Goal: Navigation & Orientation: Understand site structure

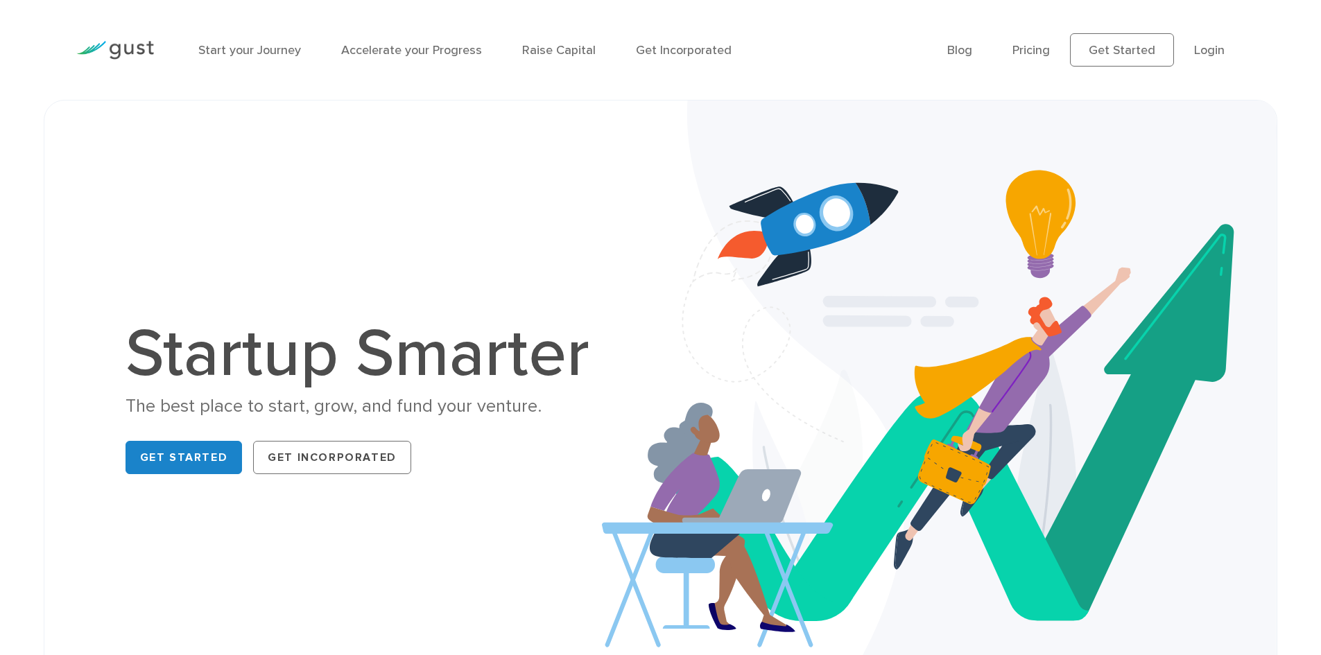
click at [198, 458] on link "Get Started" at bounding box center [184, 457] width 117 height 33
click at [257, 55] on link "Start your Journey" at bounding box center [249, 50] width 103 height 15
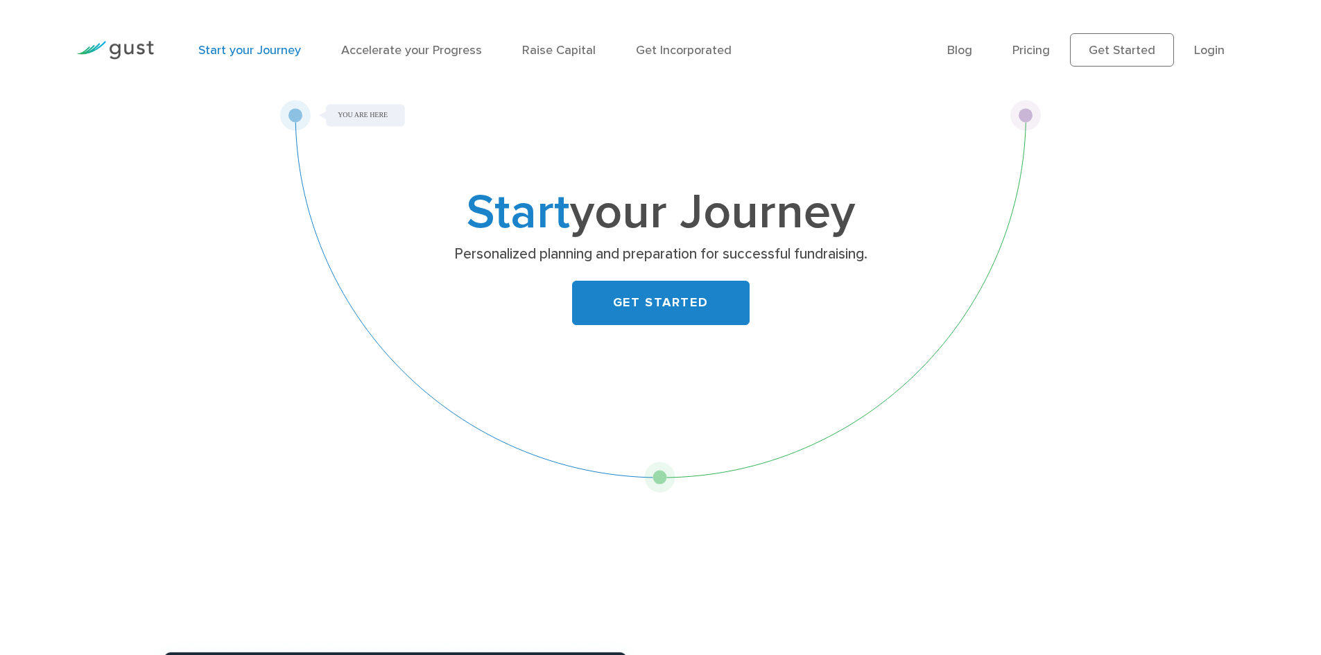
click at [411, 51] on link "Accelerate your Progress" at bounding box center [411, 50] width 141 height 15
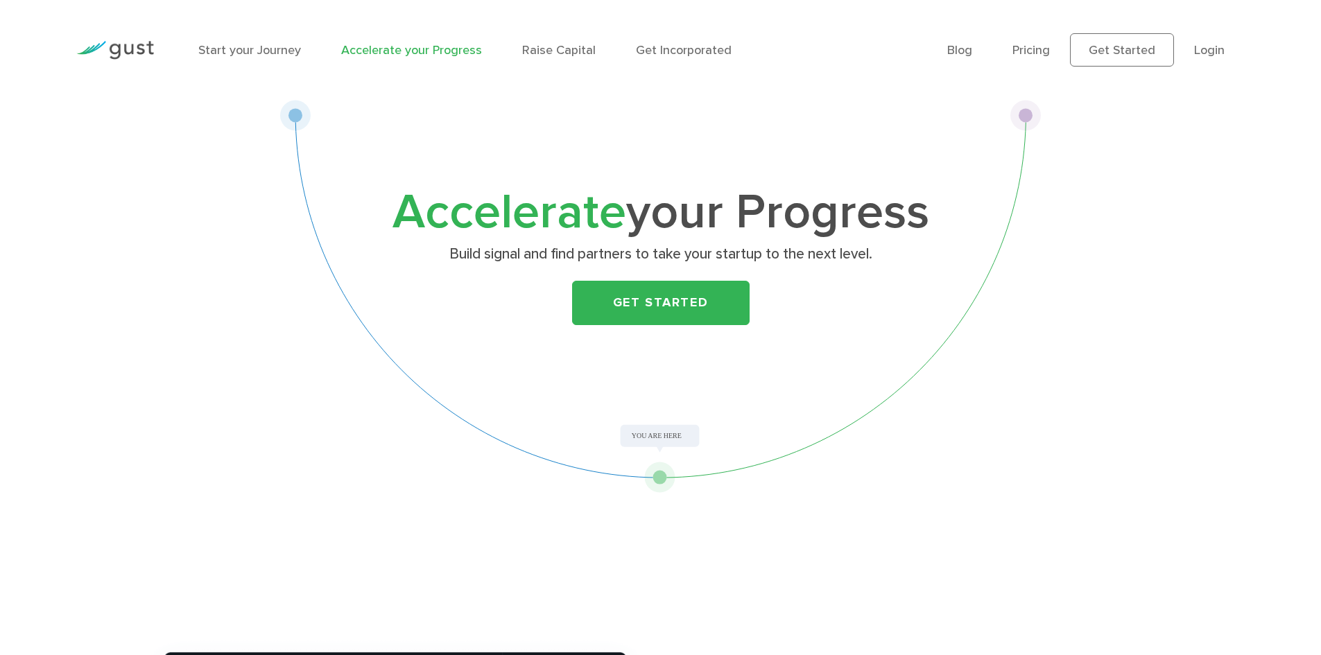
click at [578, 57] on link "Raise Capital" at bounding box center [559, 50] width 74 height 15
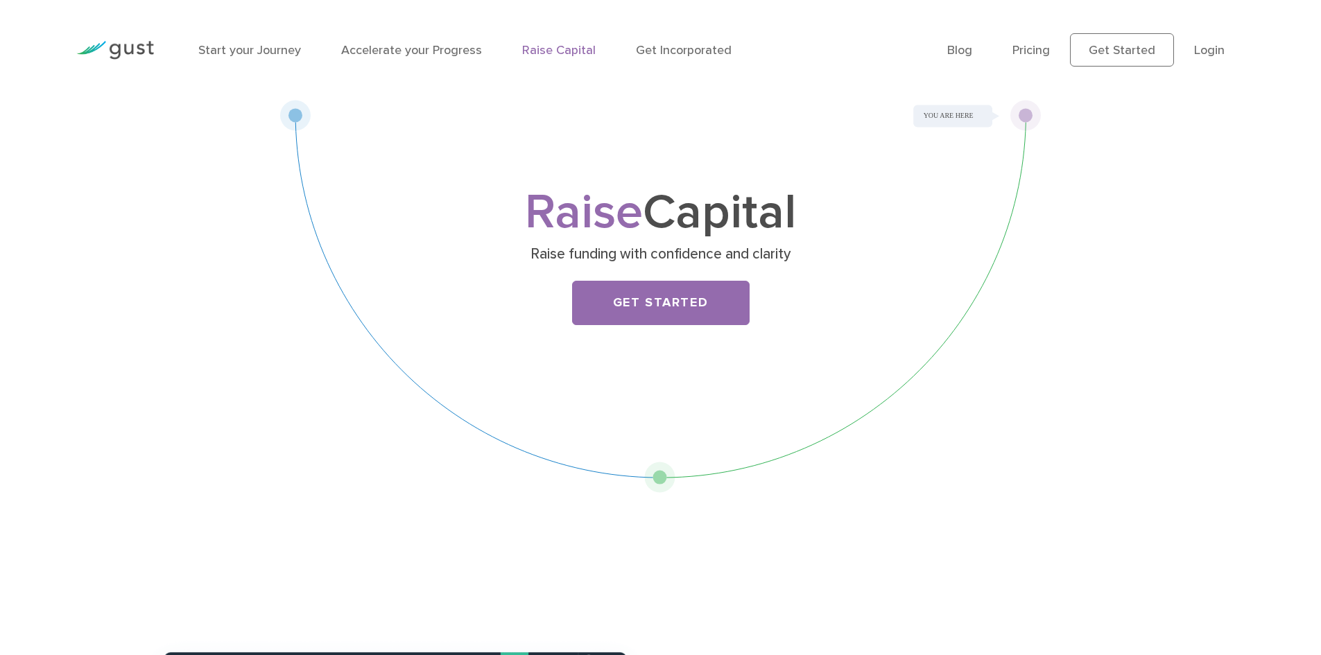
click at [685, 58] on li "Get Incorporated" at bounding box center [684, 50] width 96 height 19
click at [686, 51] on link "Get Incorporated" at bounding box center [684, 50] width 96 height 15
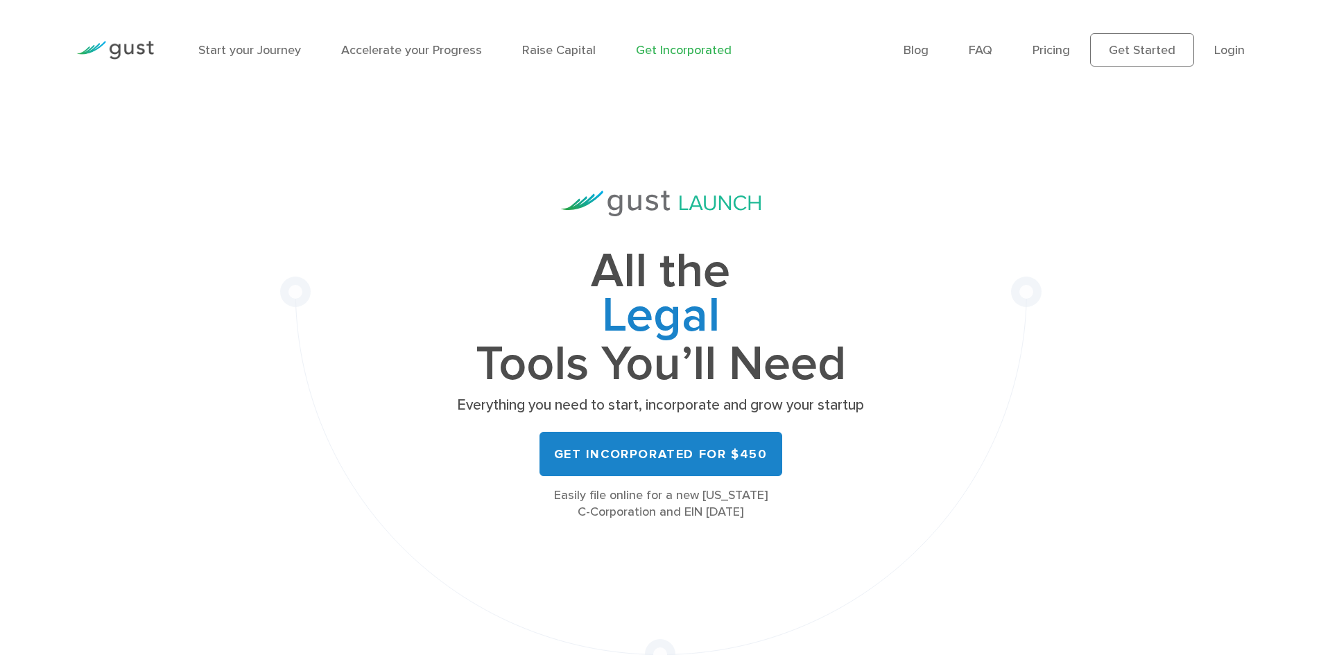
click at [992, 51] on link "FAQ" at bounding box center [981, 50] width 24 height 15
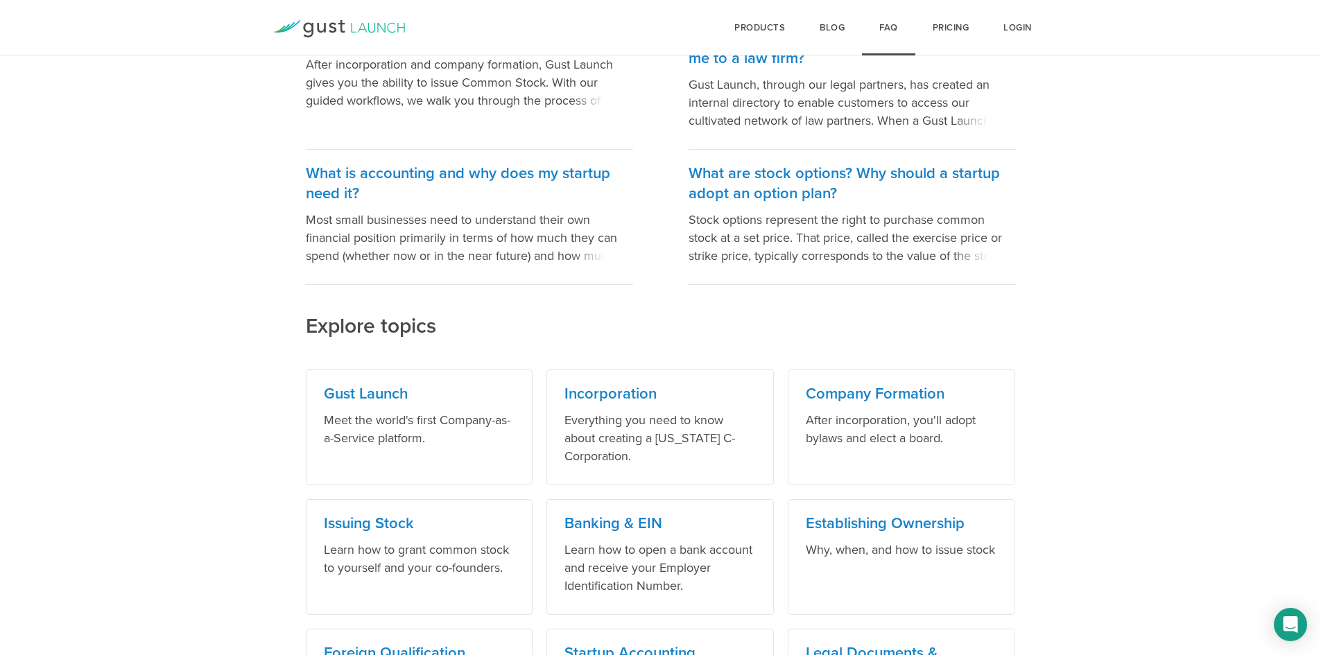
scroll to position [416, 0]
